Goal: Book appointment/travel/reservation

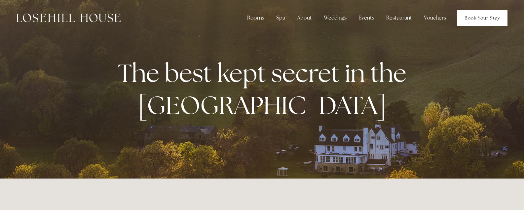
click at [473, 18] on link "Book Your Stay" at bounding box center [483, 18] width 50 height 16
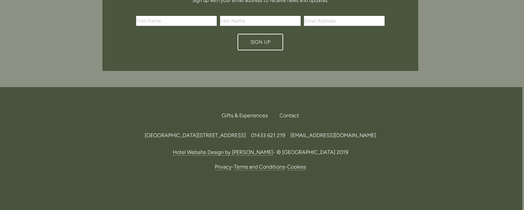
scroll to position [1781, 2]
